Goal: Information Seeking & Learning: Learn about a topic

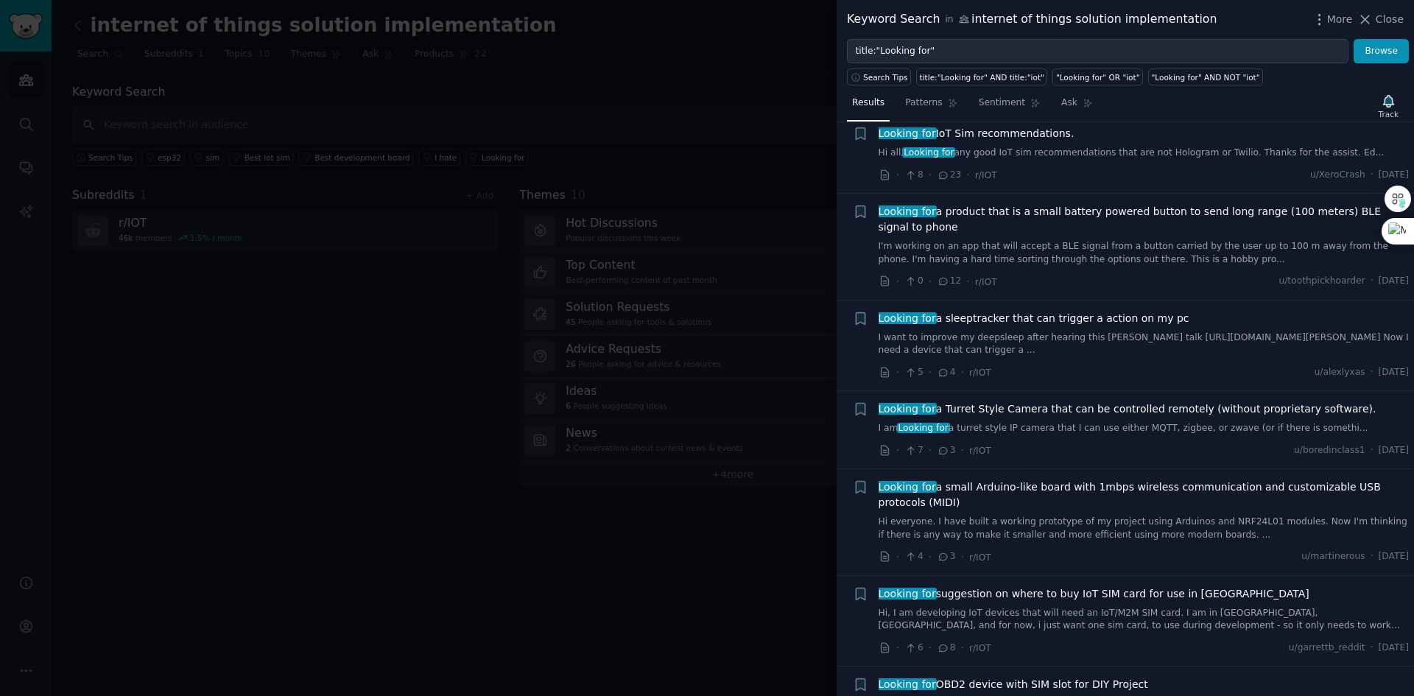
scroll to position [3608, 0]
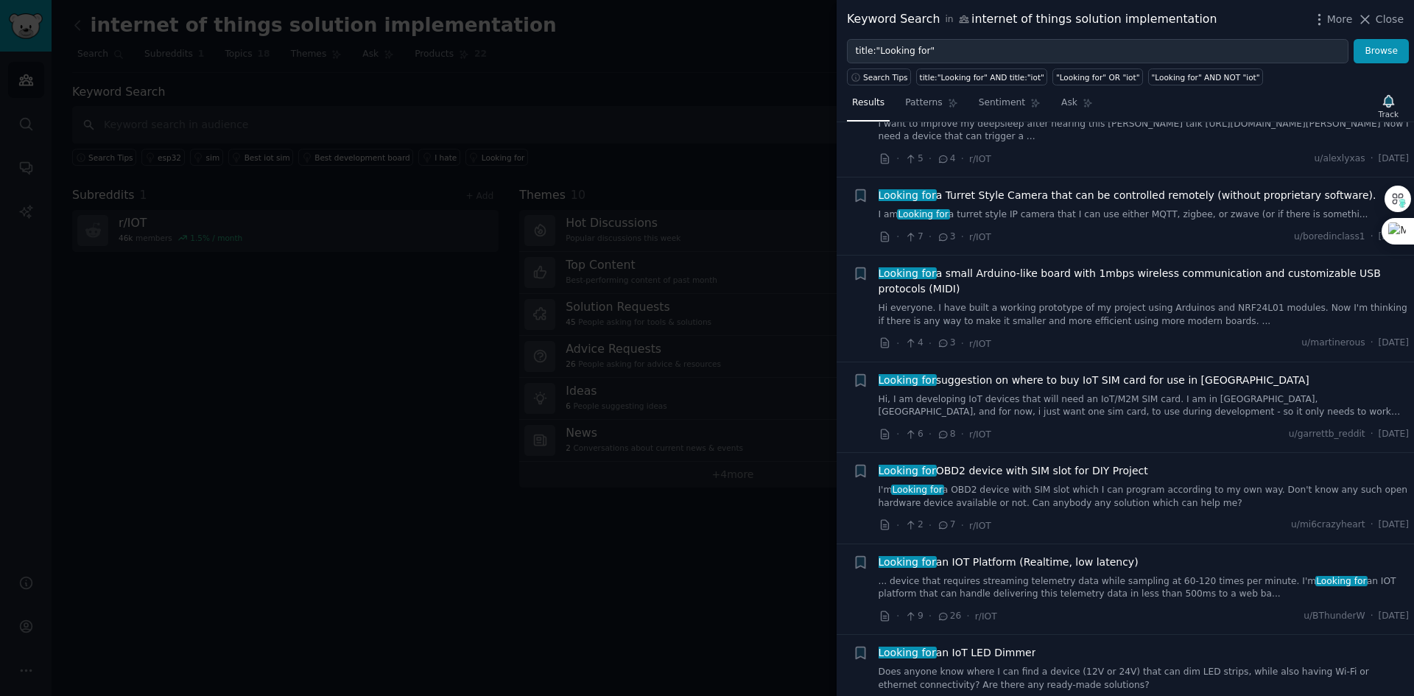
click at [348, 382] on div at bounding box center [707, 348] width 1414 height 696
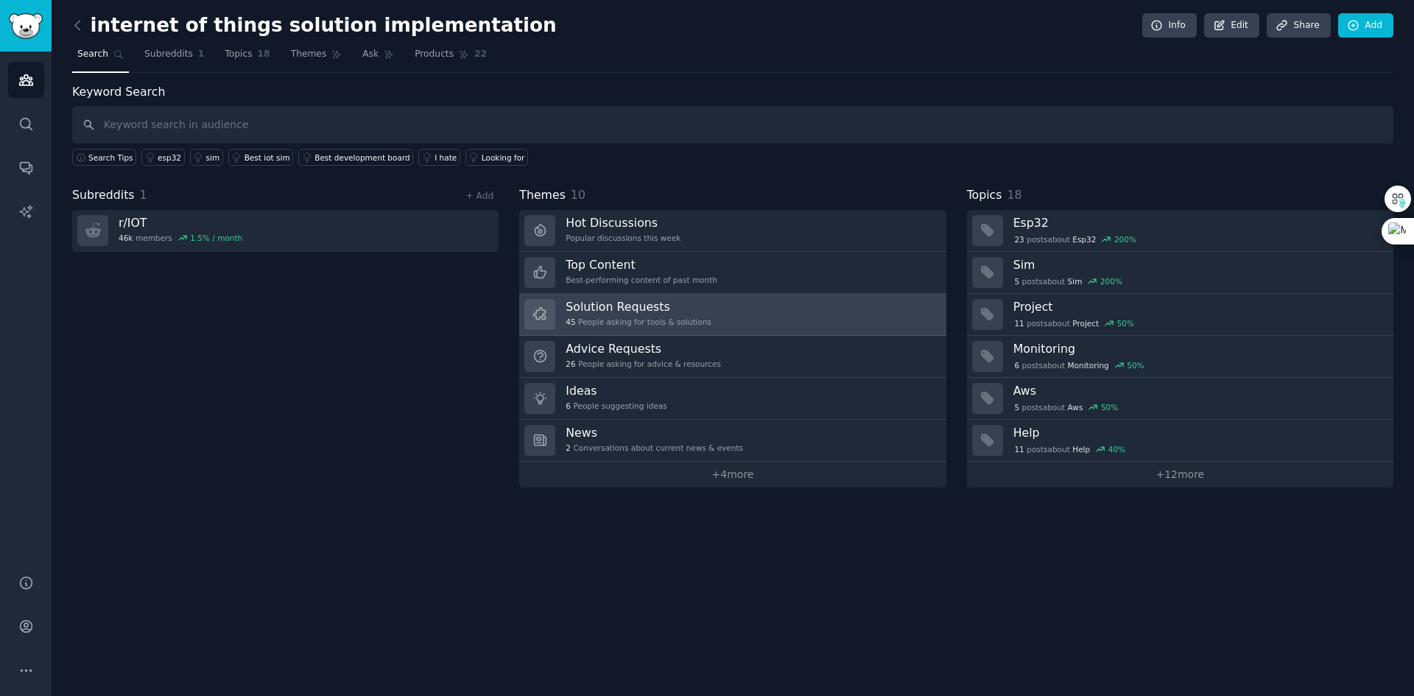
click at [594, 321] on div "45 People asking for tools & solutions" at bounding box center [638, 322] width 146 height 10
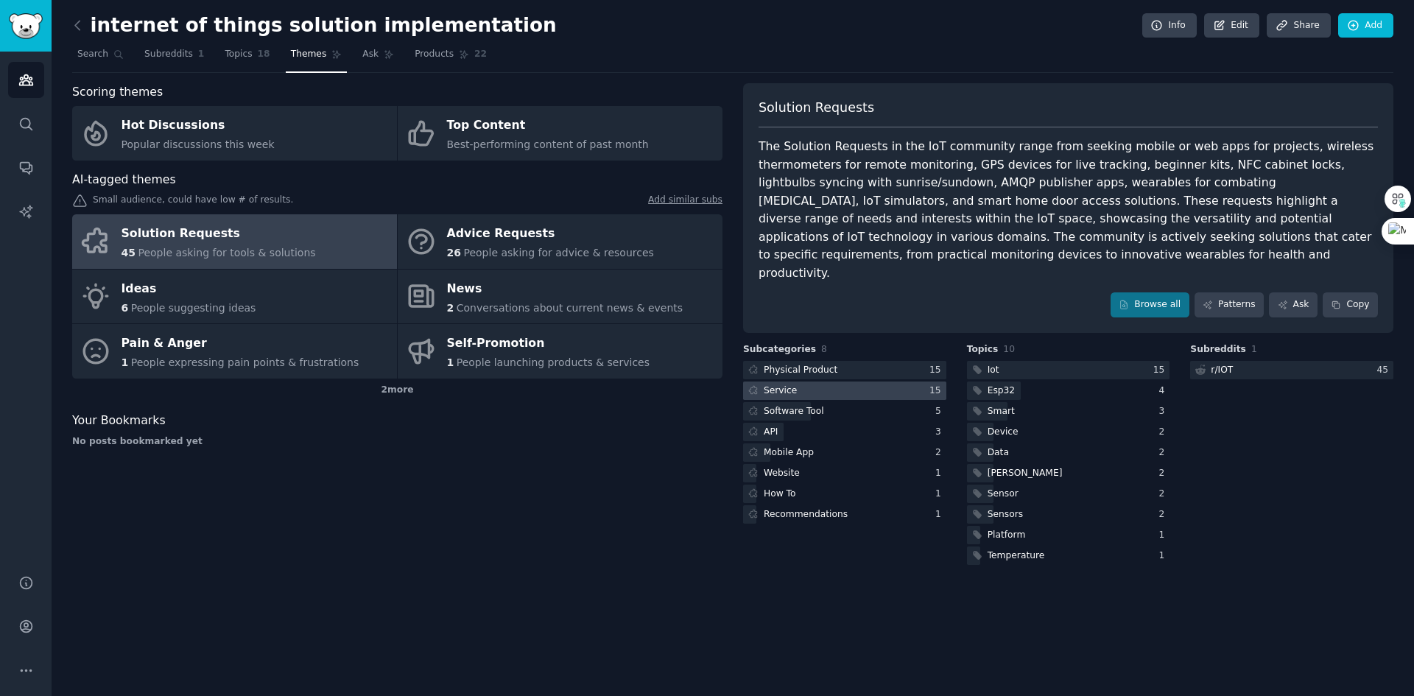
click at [803, 381] on div at bounding box center [844, 390] width 203 height 18
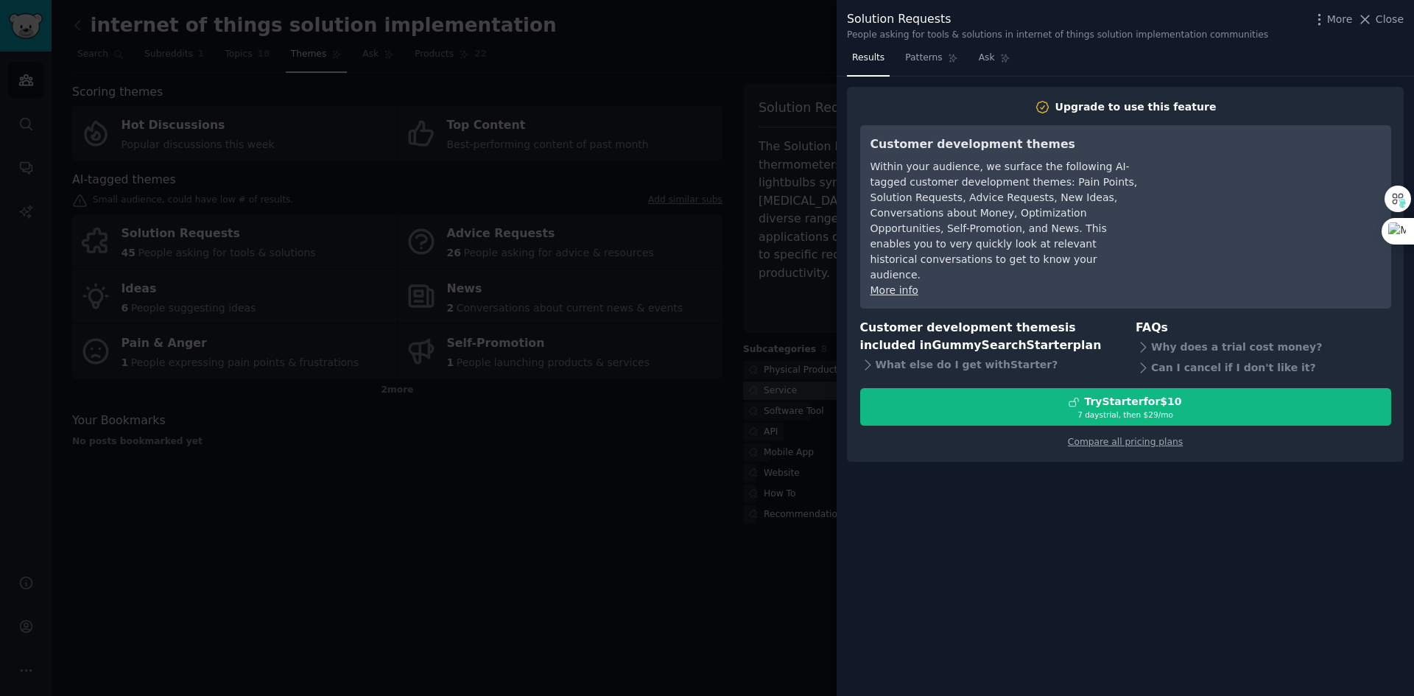
click at [803, 358] on div at bounding box center [707, 348] width 1414 height 696
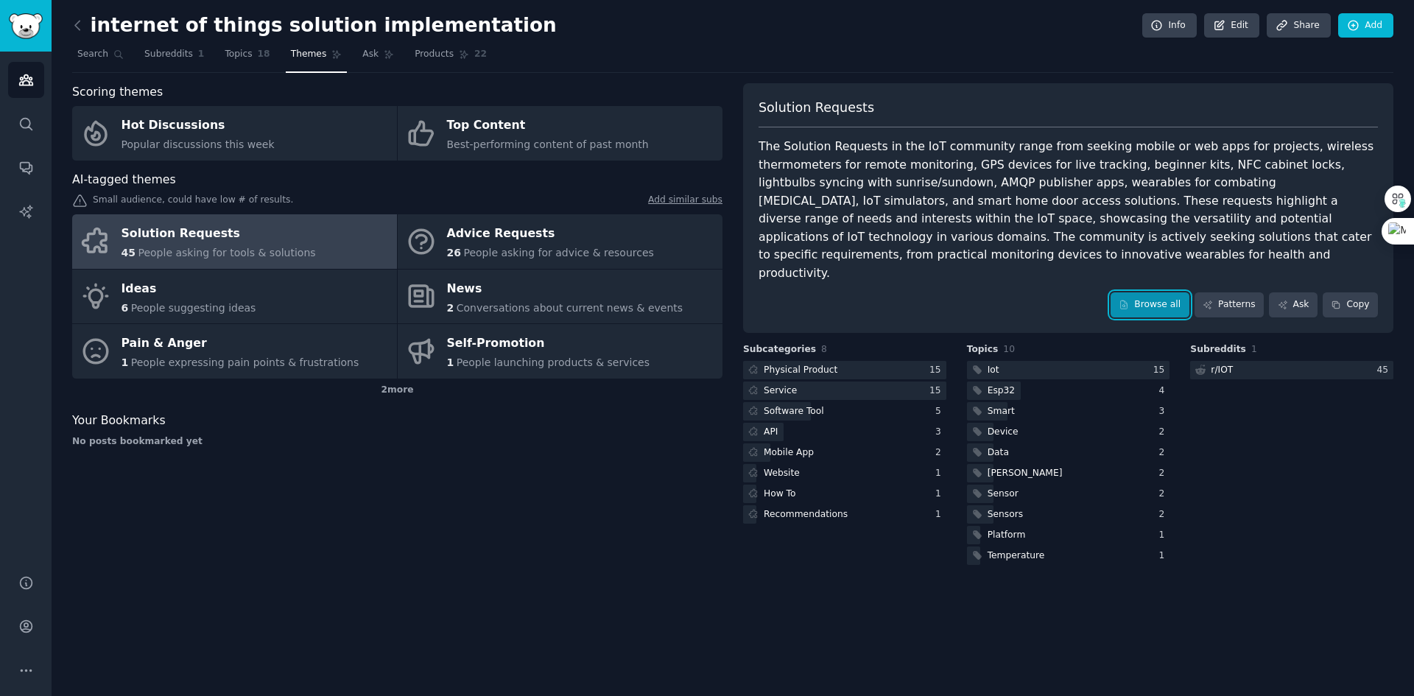
click at [1152, 292] on link "Browse all" at bounding box center [1149, 304] width 79 height 25
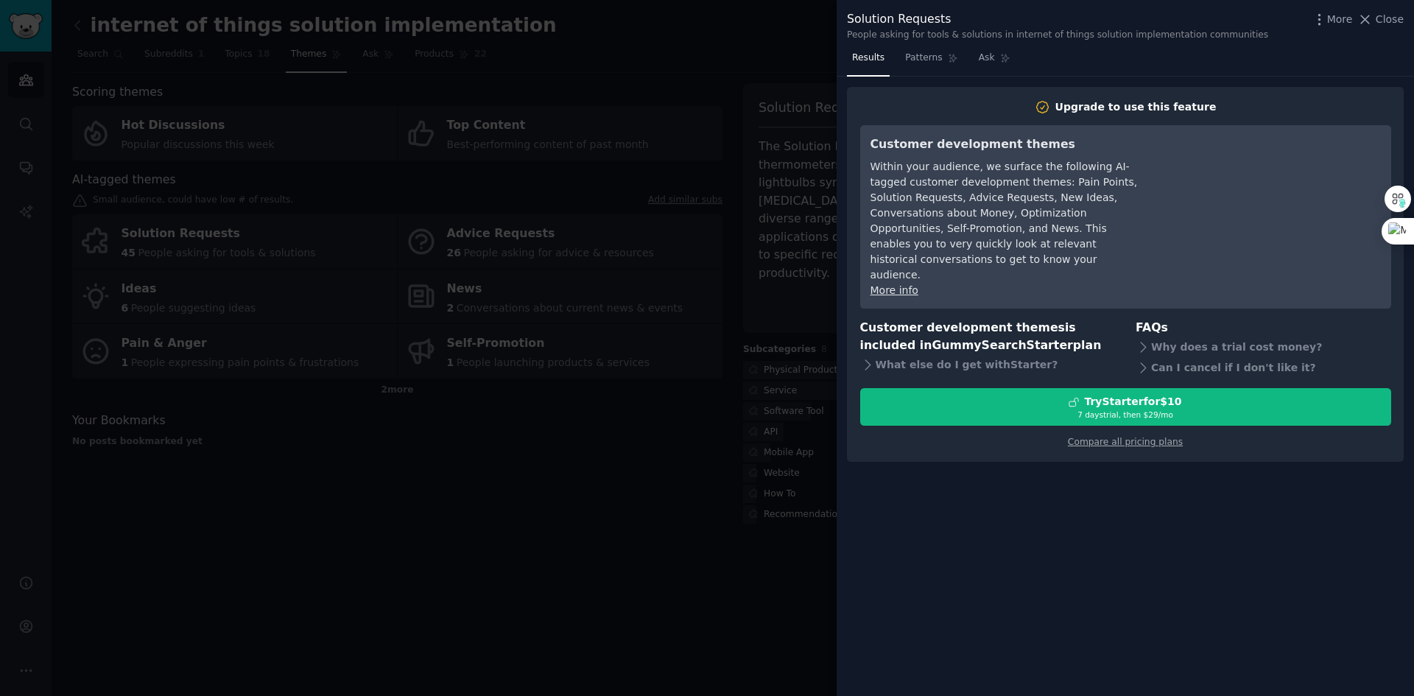
click at [611, 502] on div at bounding box center [707, 348] width 1414 height 696
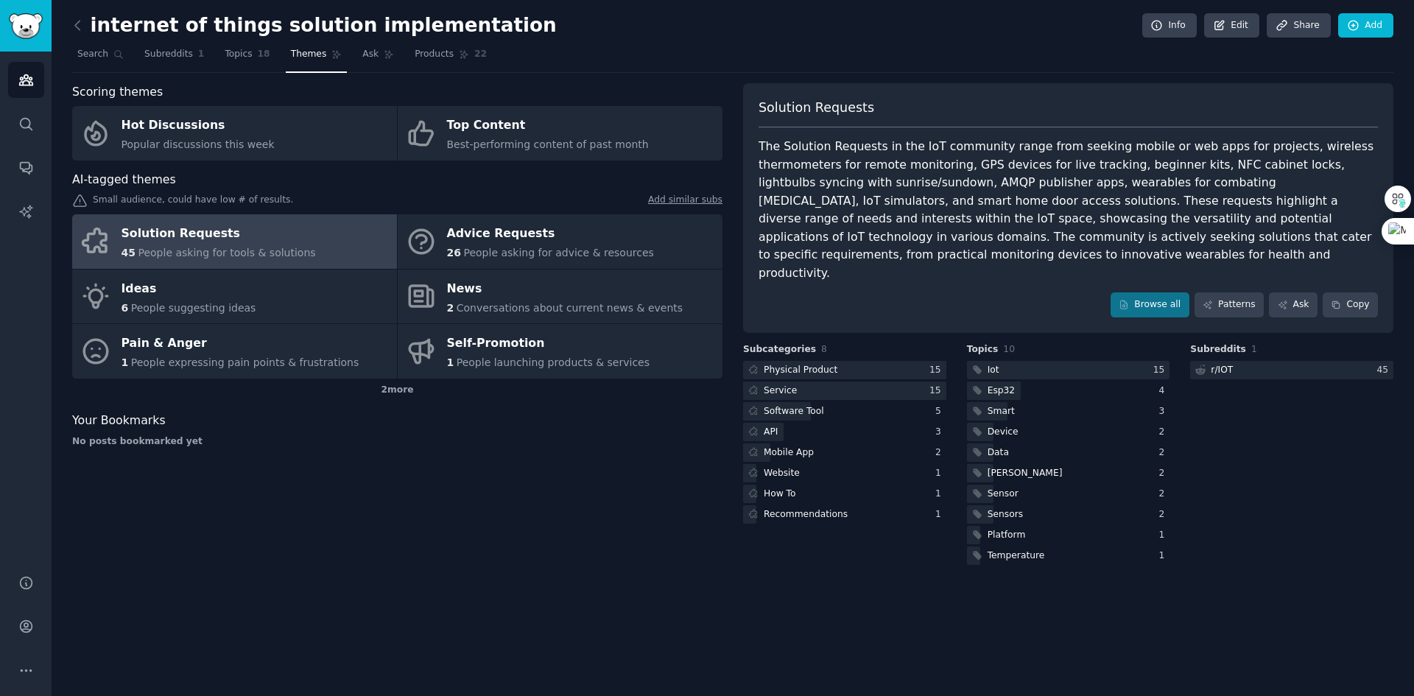
click at [228, 239] on div "Solution Requests" at bounding box center [218, 234] width 194 height 24
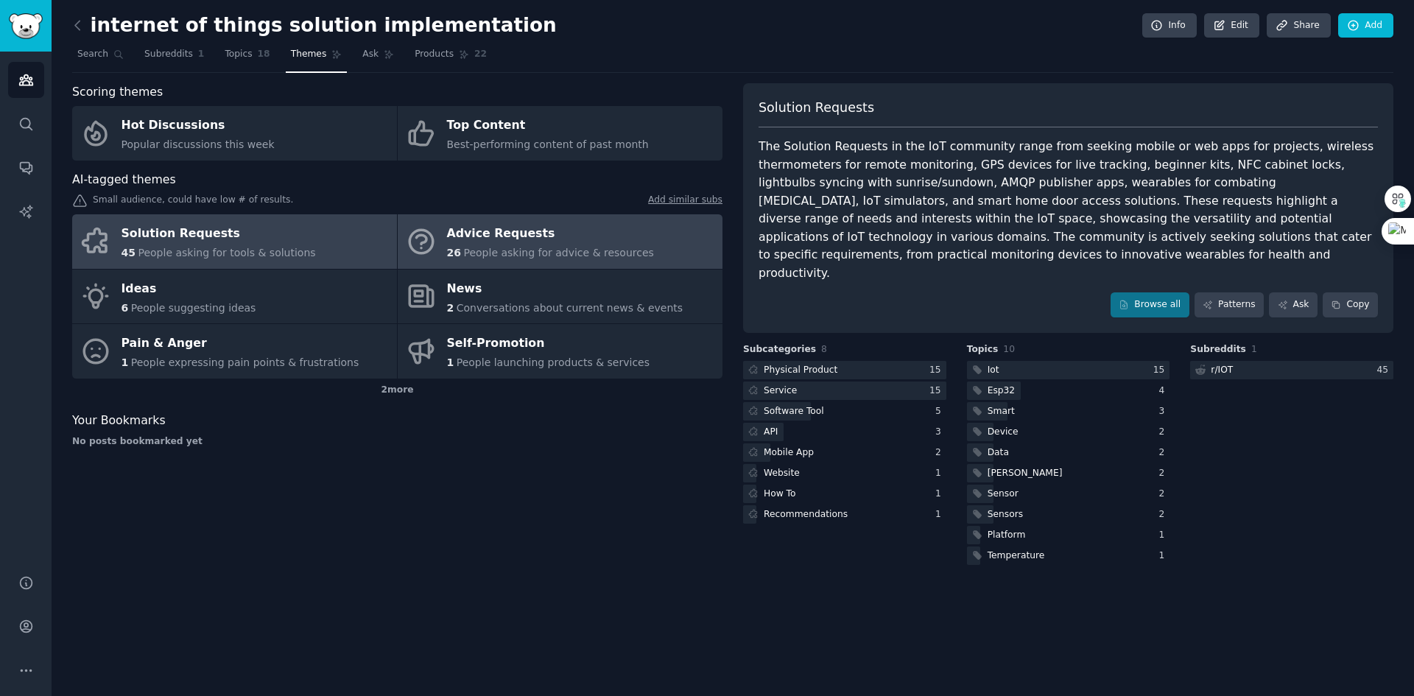
click at [451, 256] on span "26" at bounding box center [454, 253] width 14 height 12
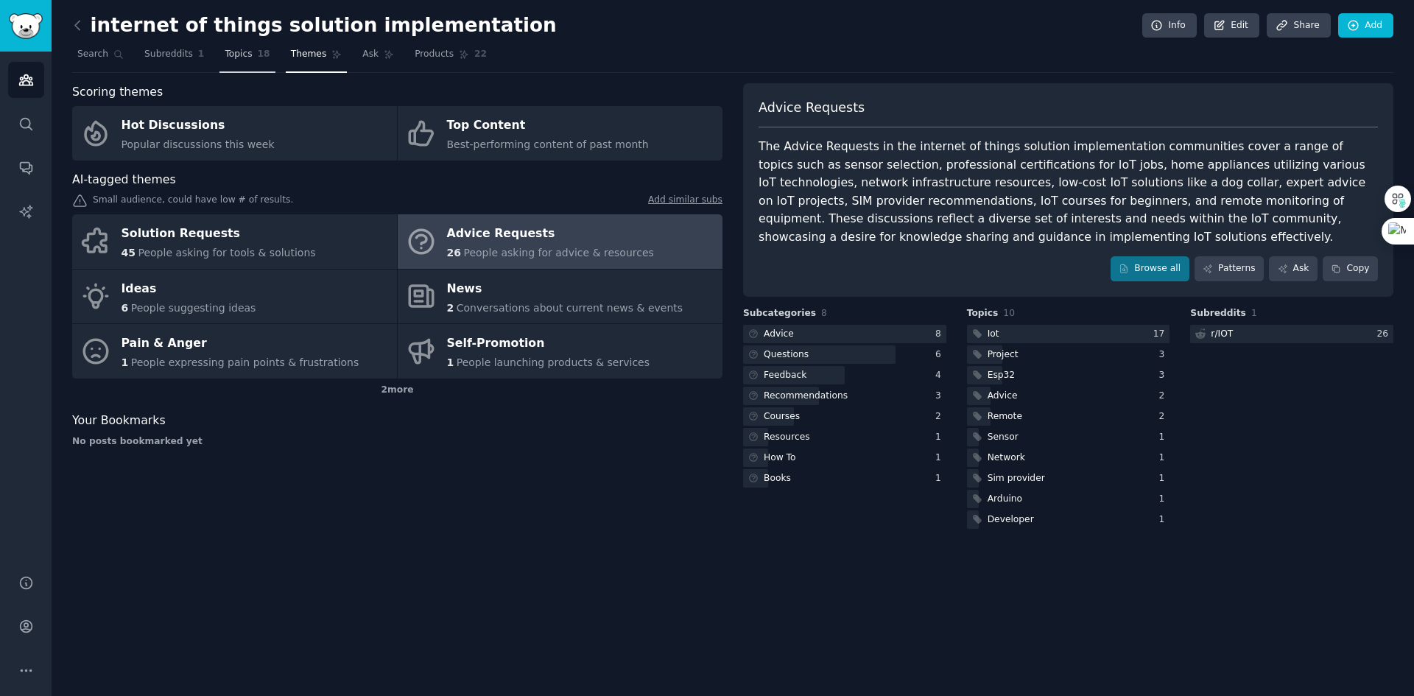
click at [228, 61] on link "Topics 18" at bounding box center [246, 58] width 55 height 30
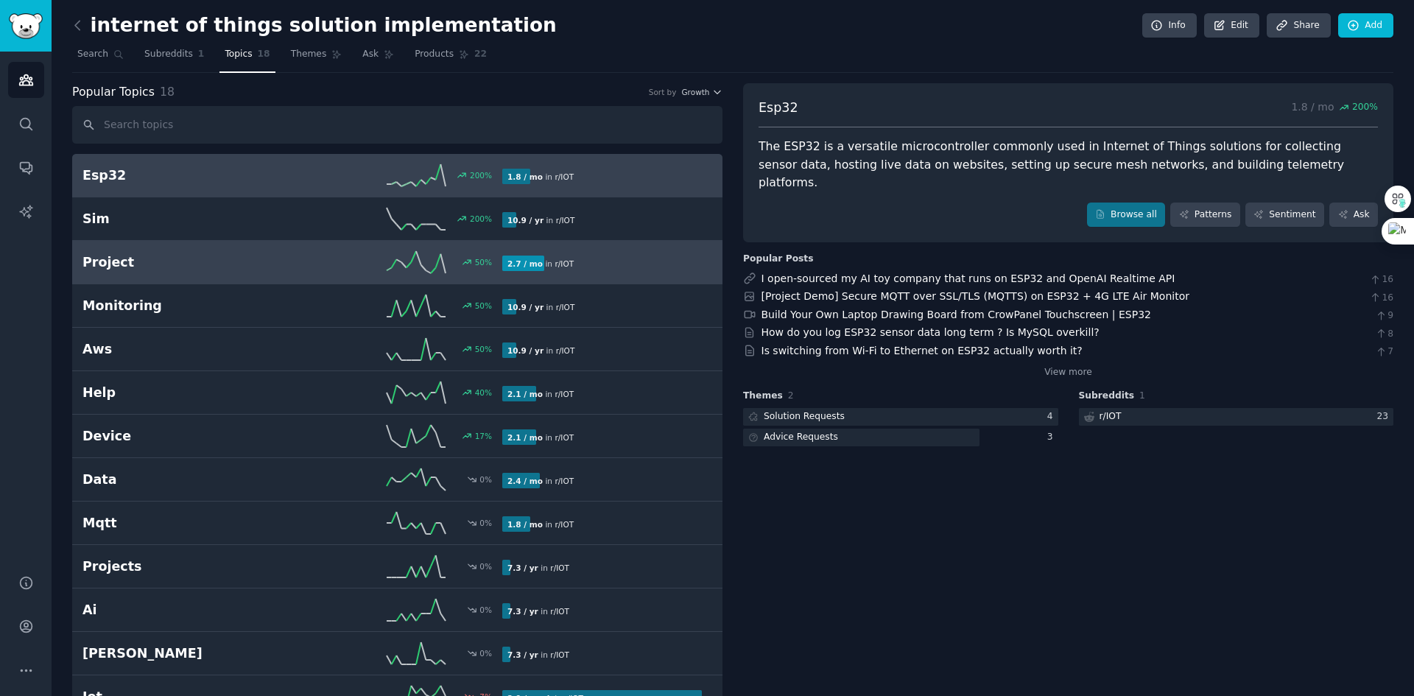
click at [149, 279] on link "Project 50 % 2.7 / mo in r/ IOT" at bounding box center [397, 262] width 650 height 43
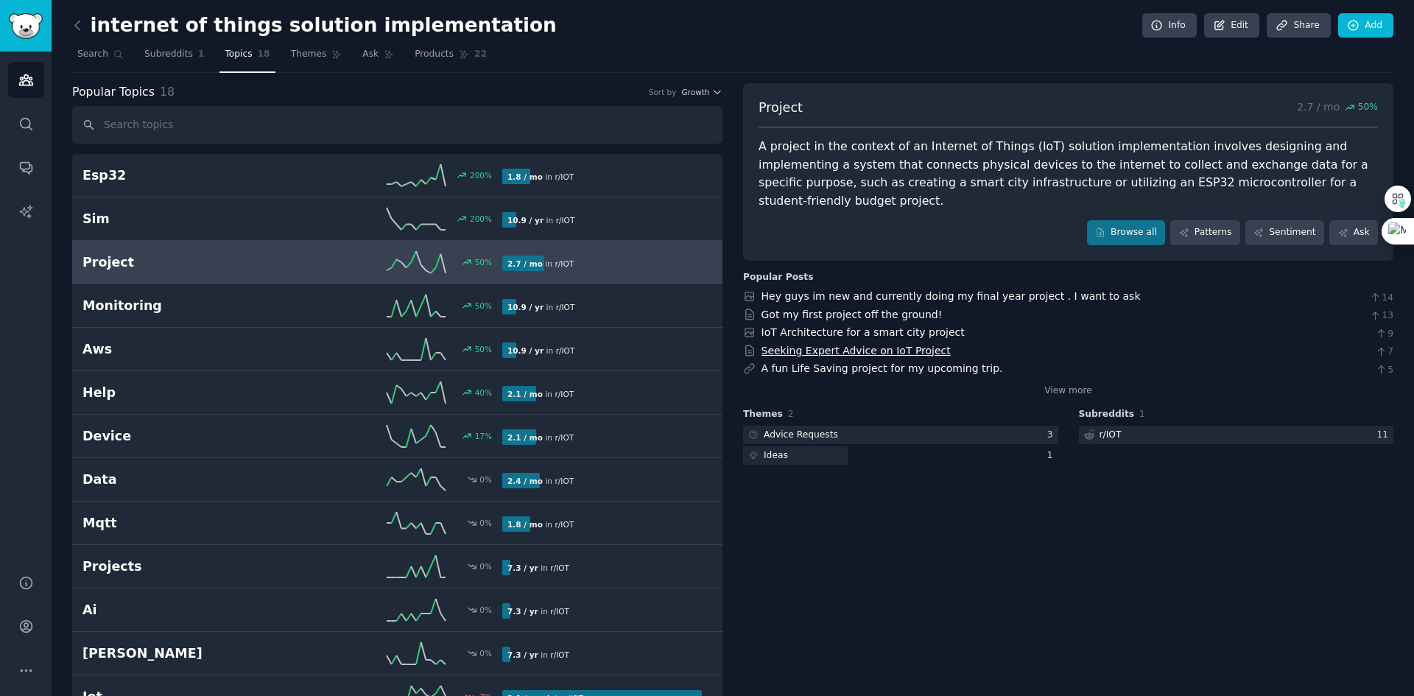
click at [863, 345] on link "Seeking Expert Advice on IoT Project" at bounding box center [855, 351] width 189 height 12
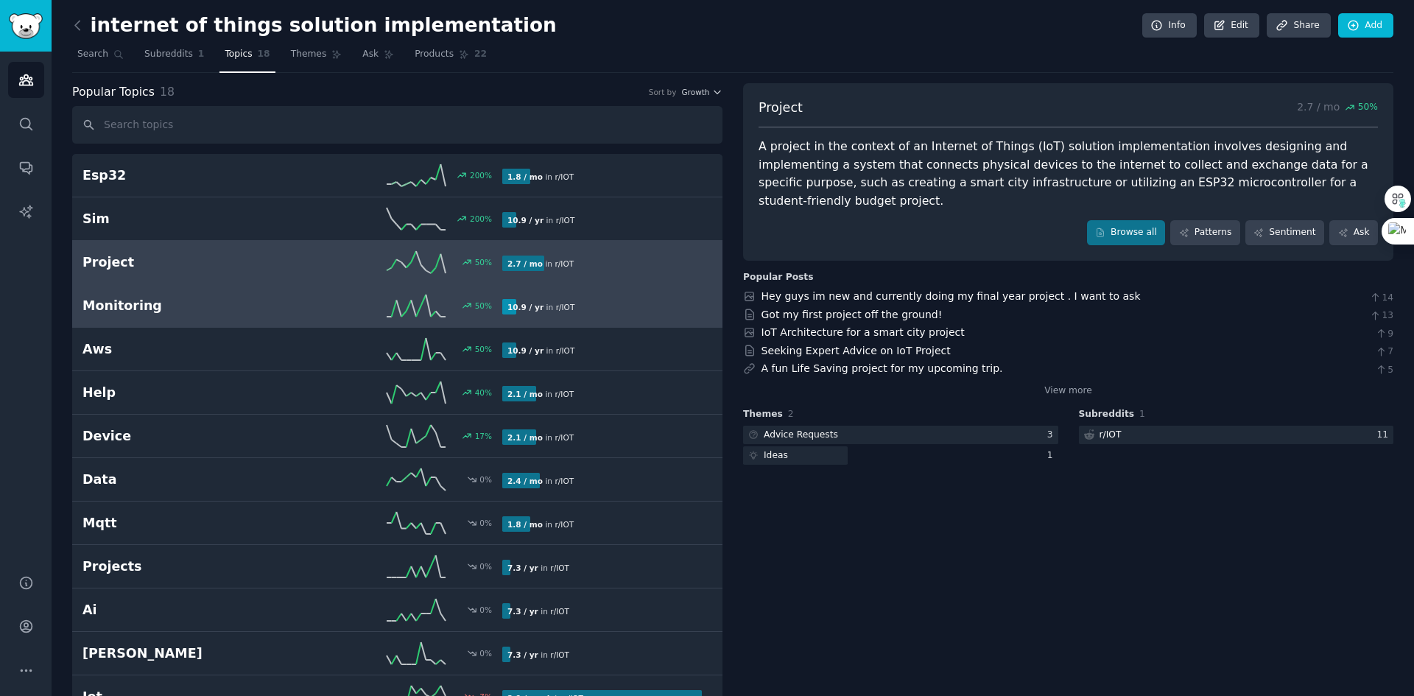
click at [206, 300] on h2 "Monitoring" at bounding box center [187, 306] width 210 height 18
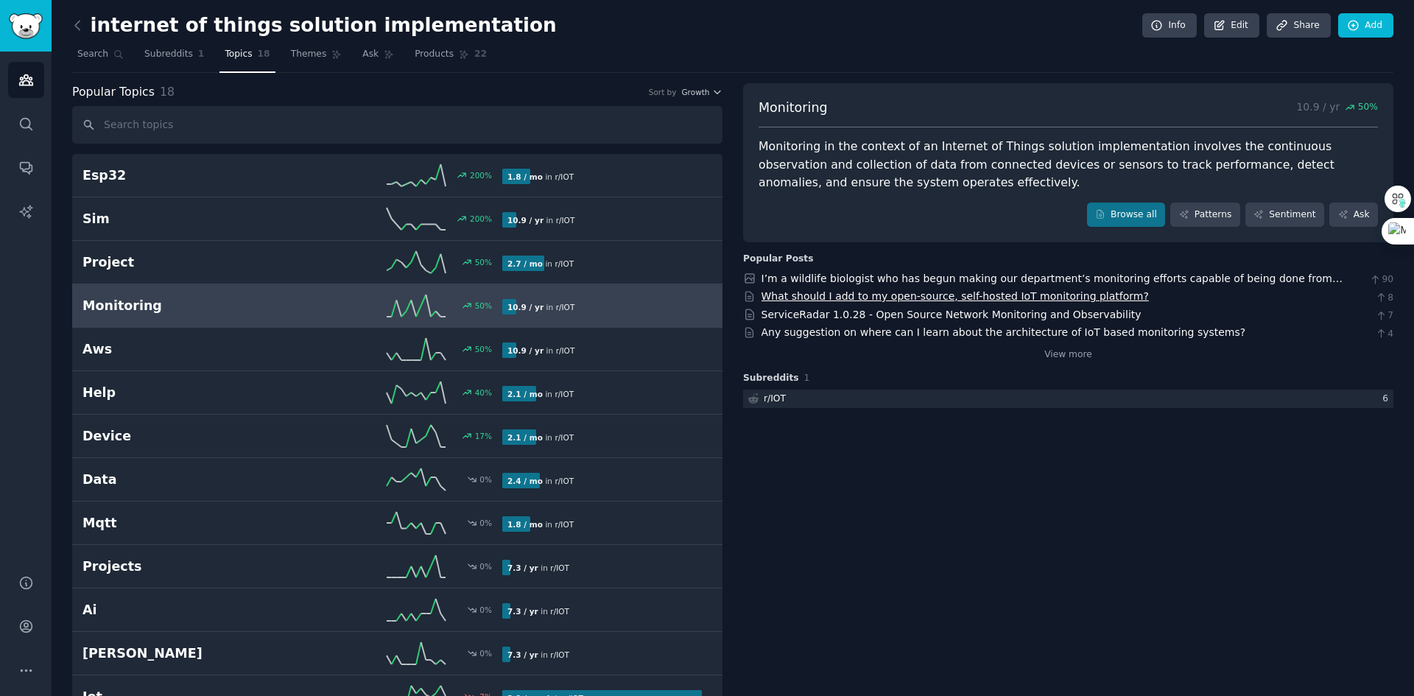
click at [895, 299] on link "What should I add to my open-source, self-hosted IoT monitoring platform?" at bounding box center [954, 296] width 387 height 12
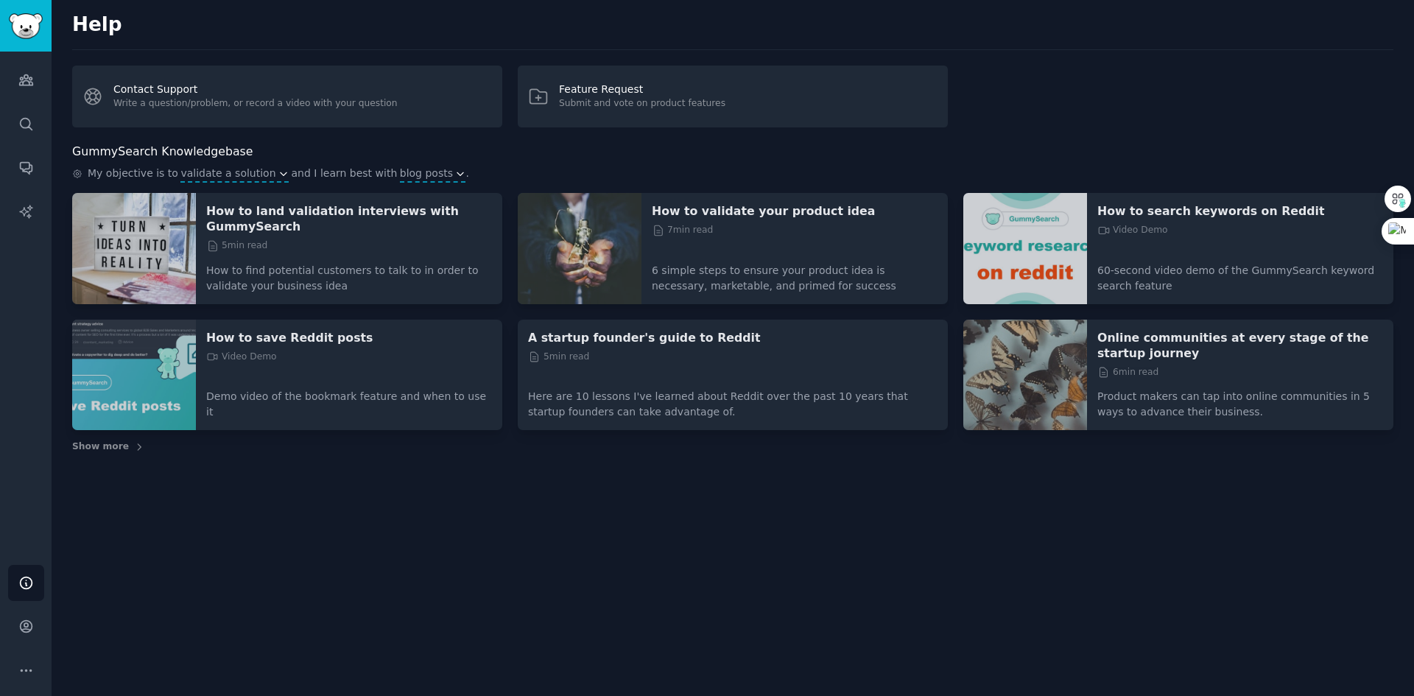
click at [303, 546] on div "Help Contact Support Write a question/problem, or record a video with your ques…" at bounding box center [733, 348] width 1362 height 696
